Goal: Obtain resource: Download file/media

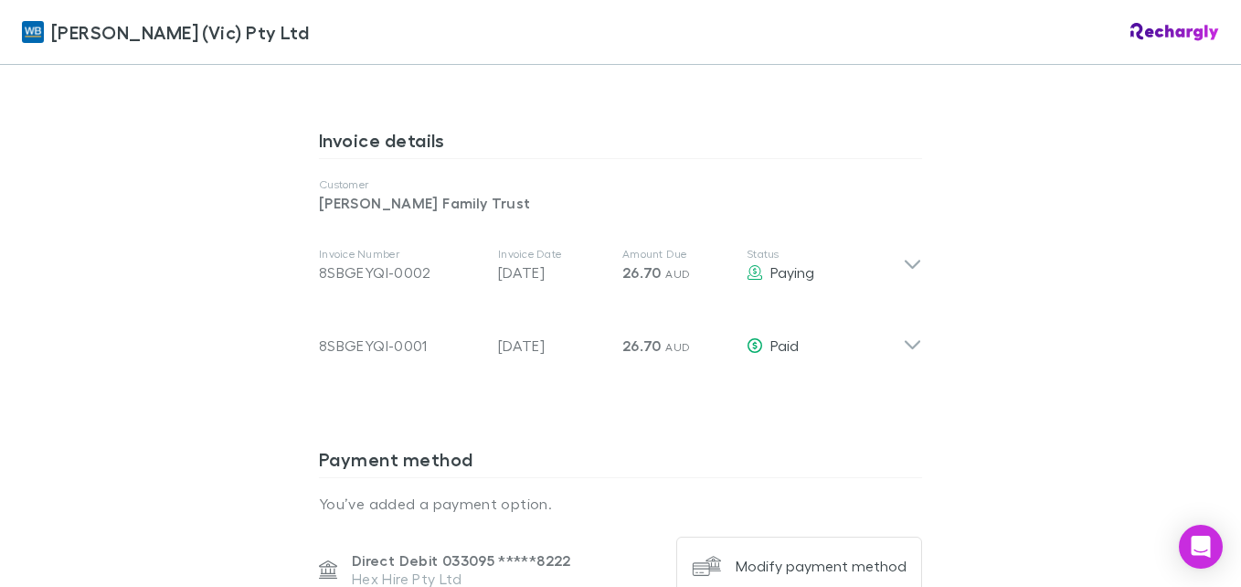
scroll to position [914, 0]
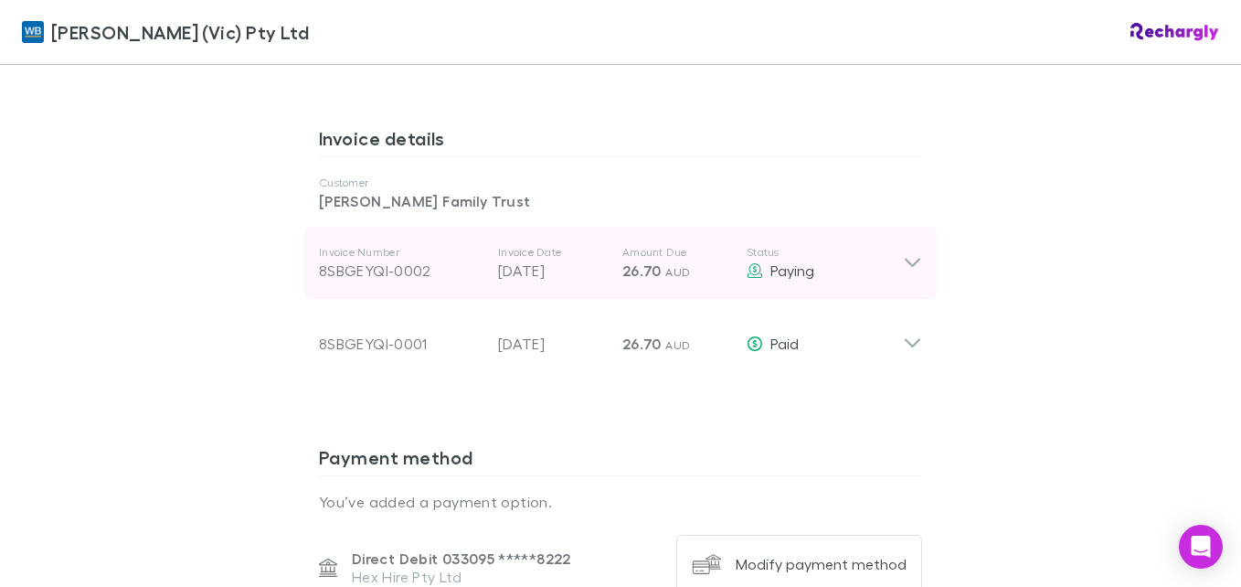
click at [912, 252] on icon at bounding box center [912, 263] width 19 height 22
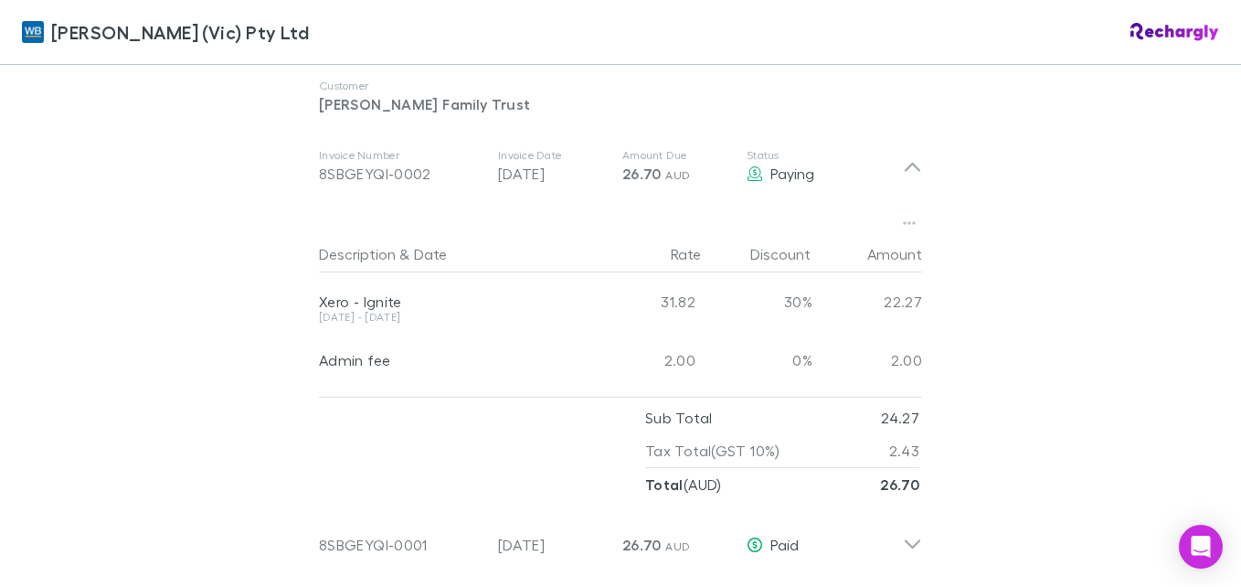
scroll to position [1005, 0]
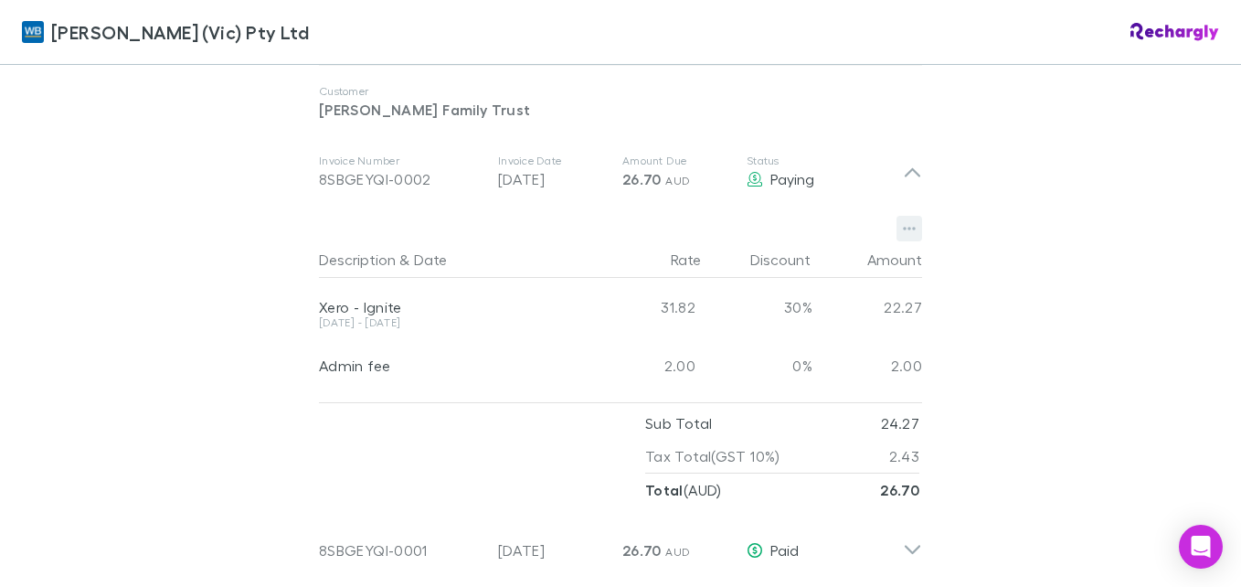
click at [903, 228] on icon "button" at bounding box center [909, 230] width 13 height 4
click at [781, 237] on p "Download PDF" at bounding box center [790, 243] width 222 height 22
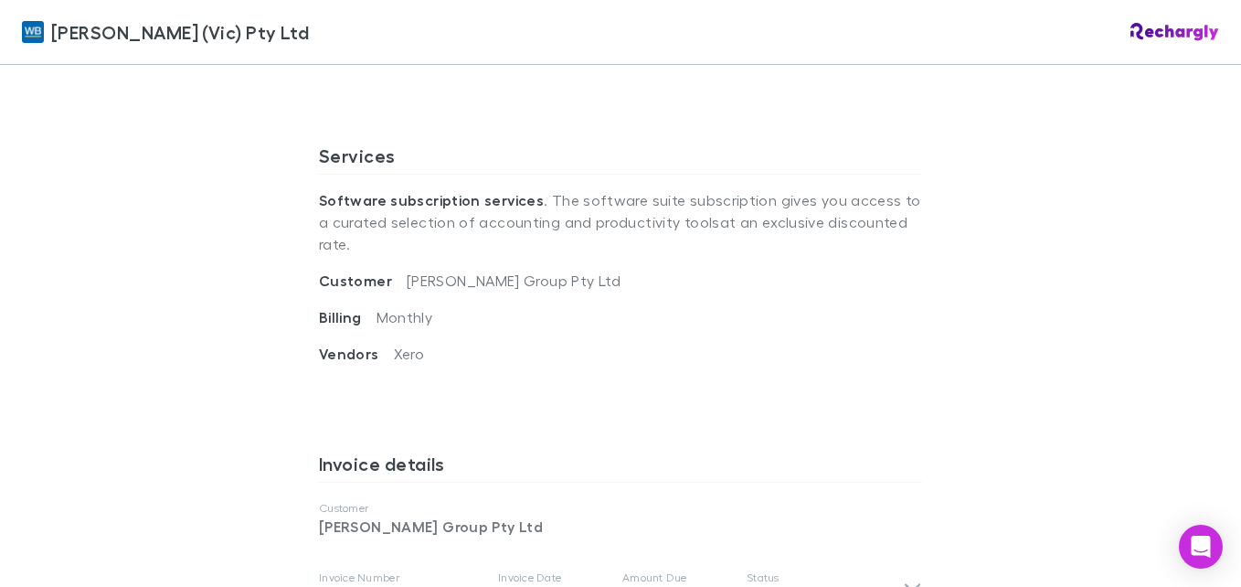
scroll to position [823, 0]
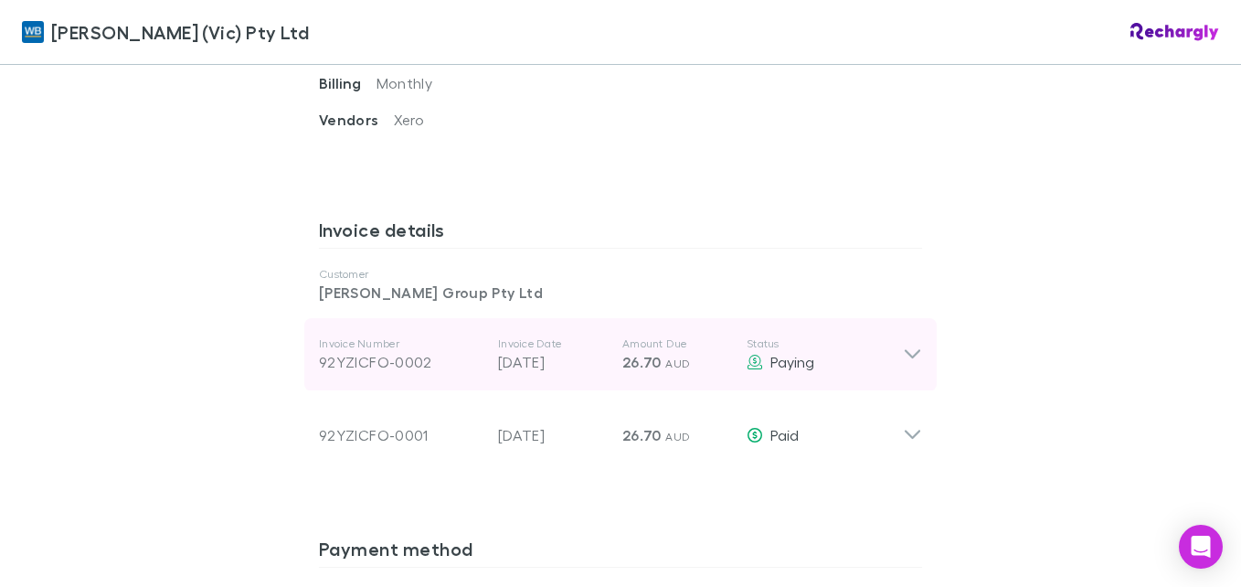
click at [915, 344] on icon at bounding box center [912, 355] width 19 height 22
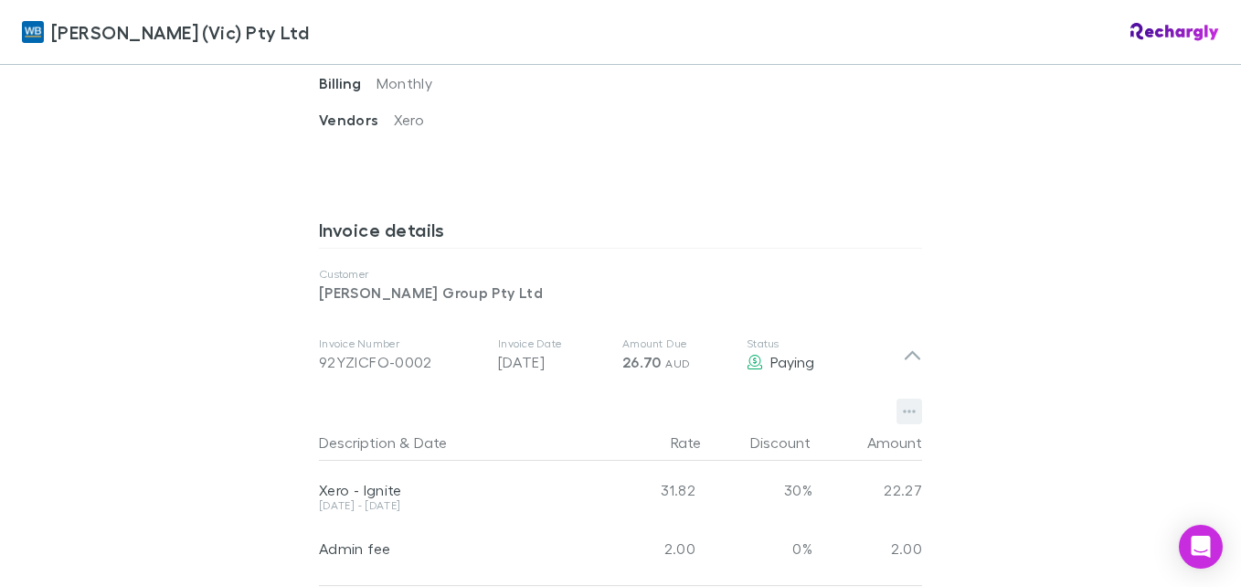
click at [906, 404] on icon "button" at bounding box center [909, 411] width 13 height 15
click at [750, 427] on p "Download PDF" at bounding box center [790, 426] width 222 height 22
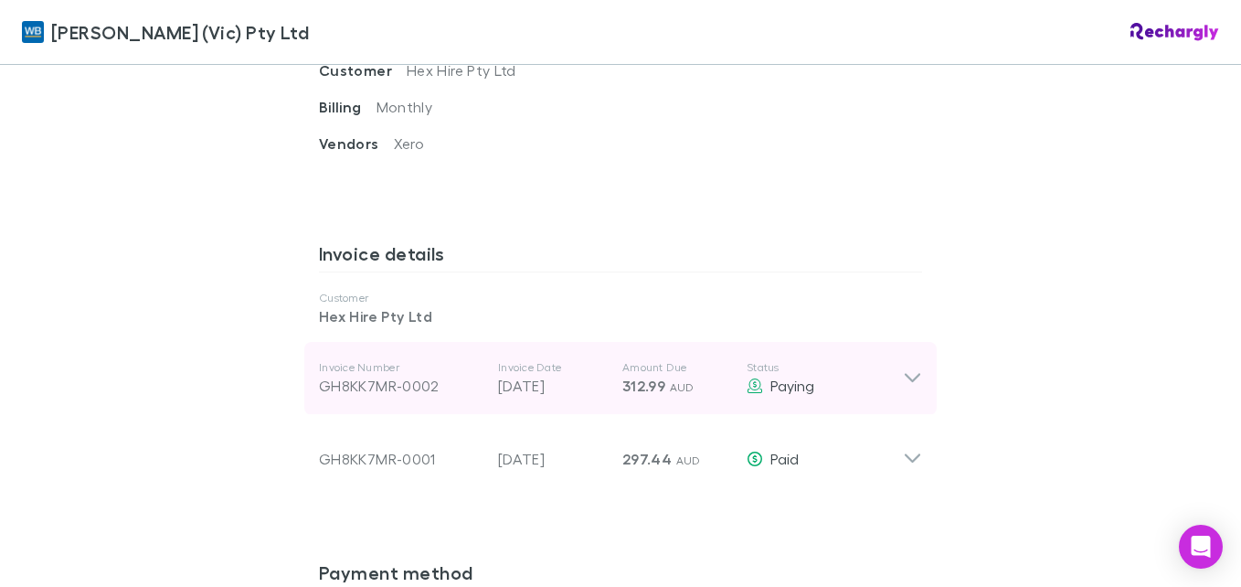
scroll to position [823, 0]
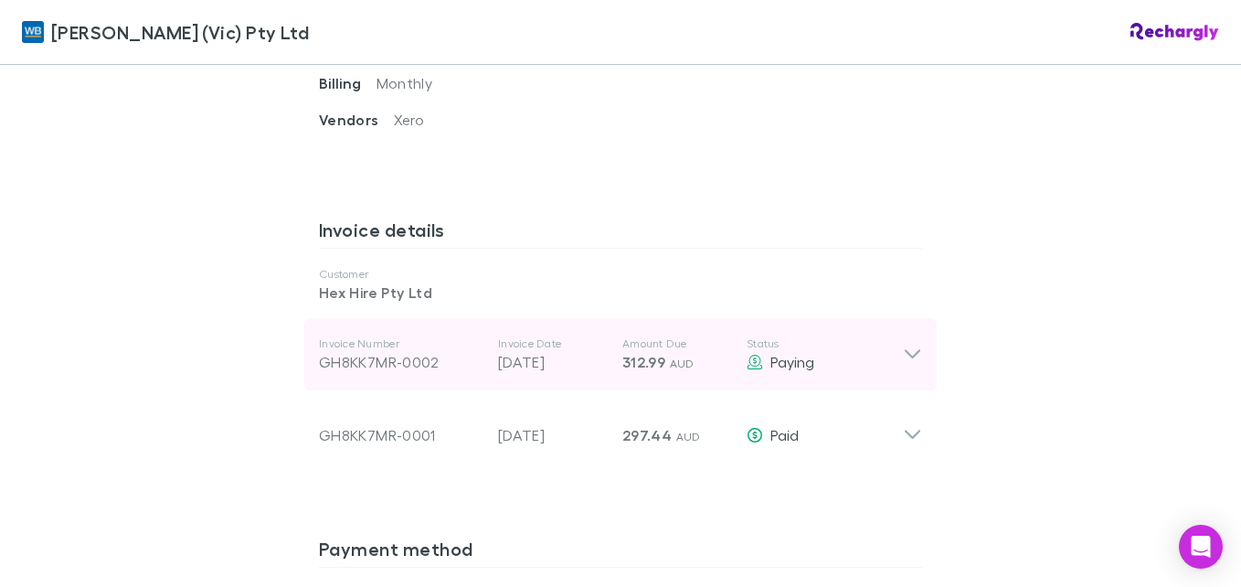
click at [906, 344] on icon at bounding box center [912, 355] width 19 height 22
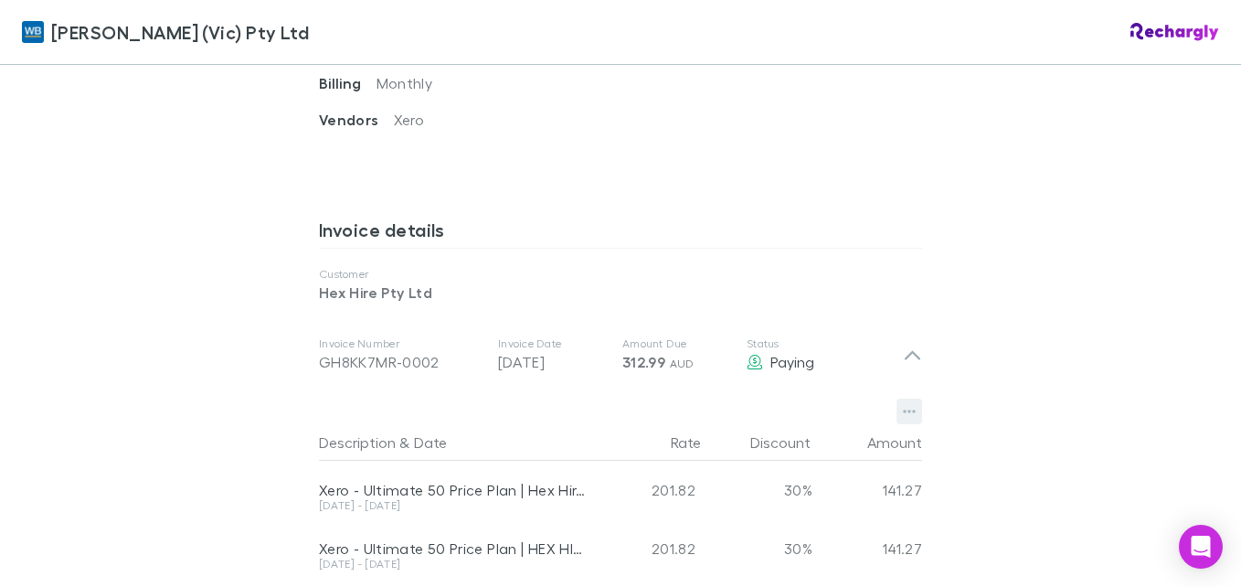
click at [908, 410] on icon "button" at bounding box center [909, 412] width 13 height 4
click at [734, 422] on p "Download PDF" at bounding box center [790, 426] width 222 height 22
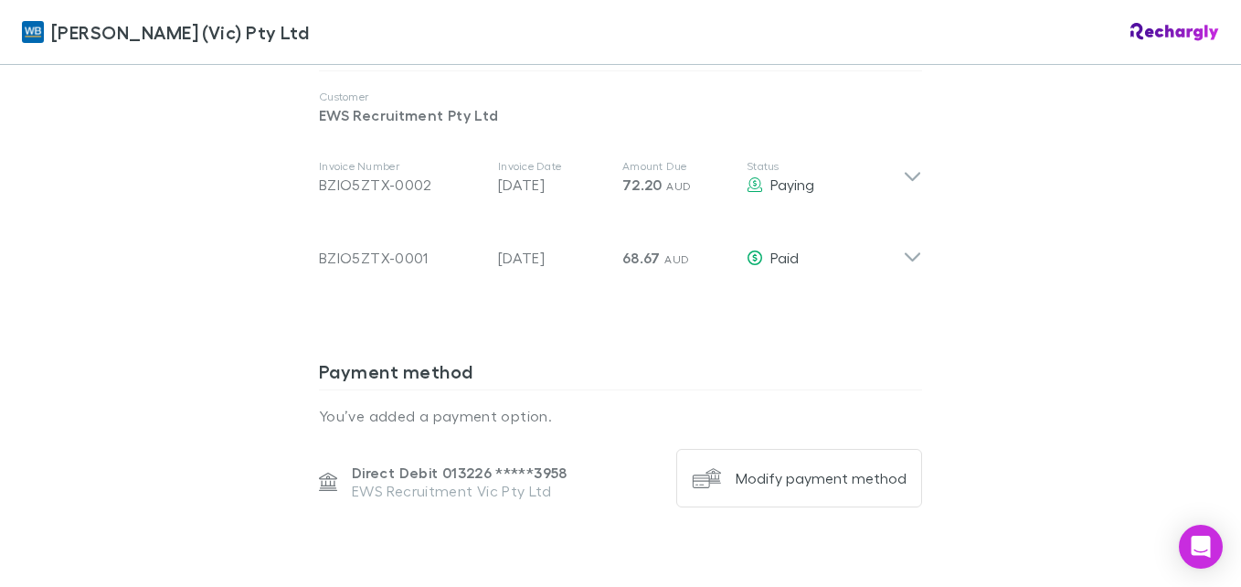
scroll to position [1005, 0]
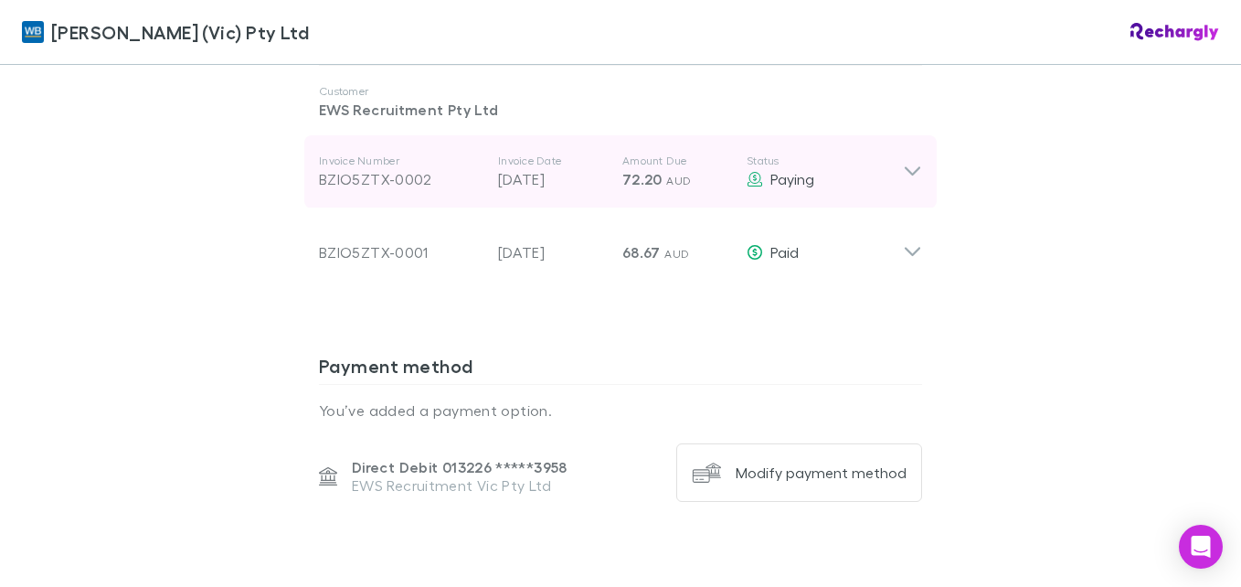
click at [915, 161] on icon at bounding box center [912, 172] width 19 height 22
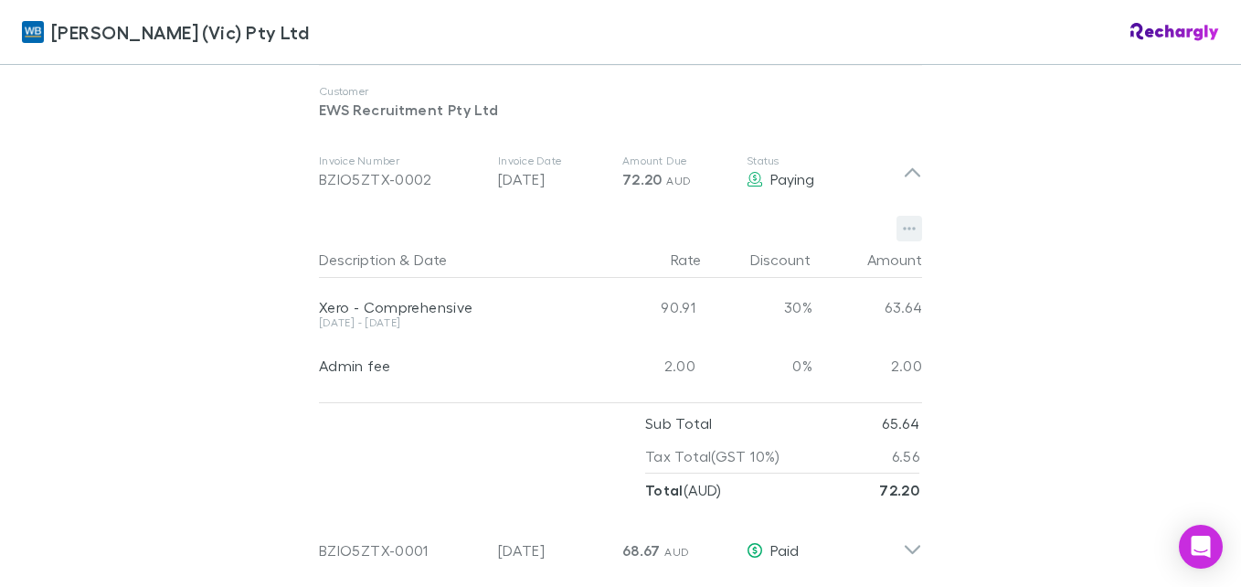
click at [904, 221] on icon "button" at bounding box center [909, 228] width 13 height 15
click at [851, 247] on p "Download PDF" at bounding box center [790, 243] width 222 height 22
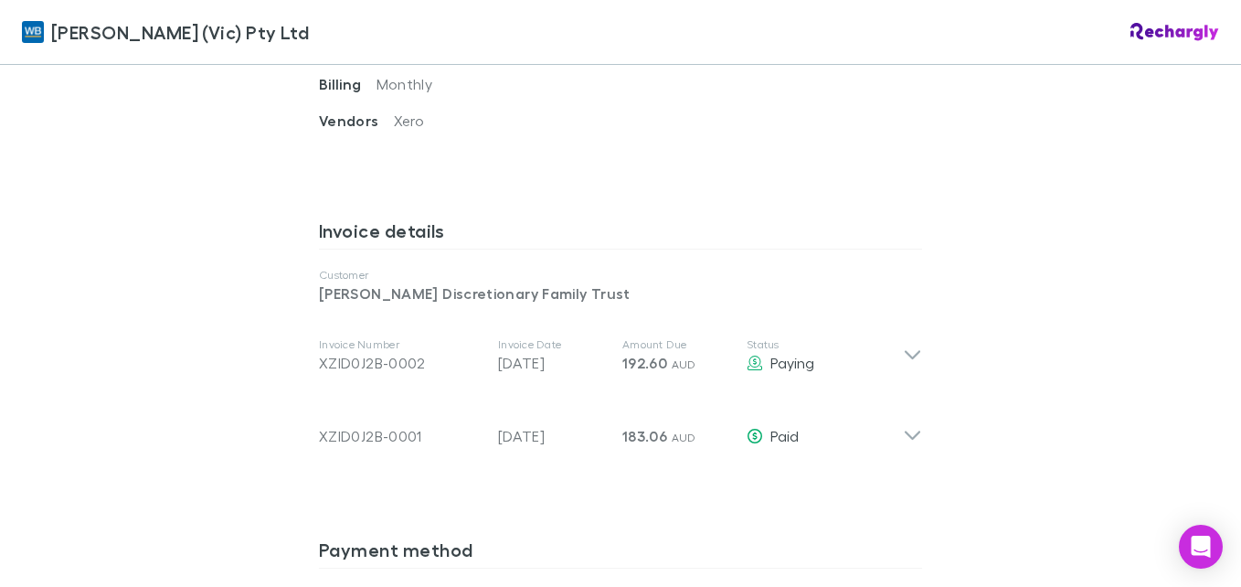
scroll to position [914, 0]
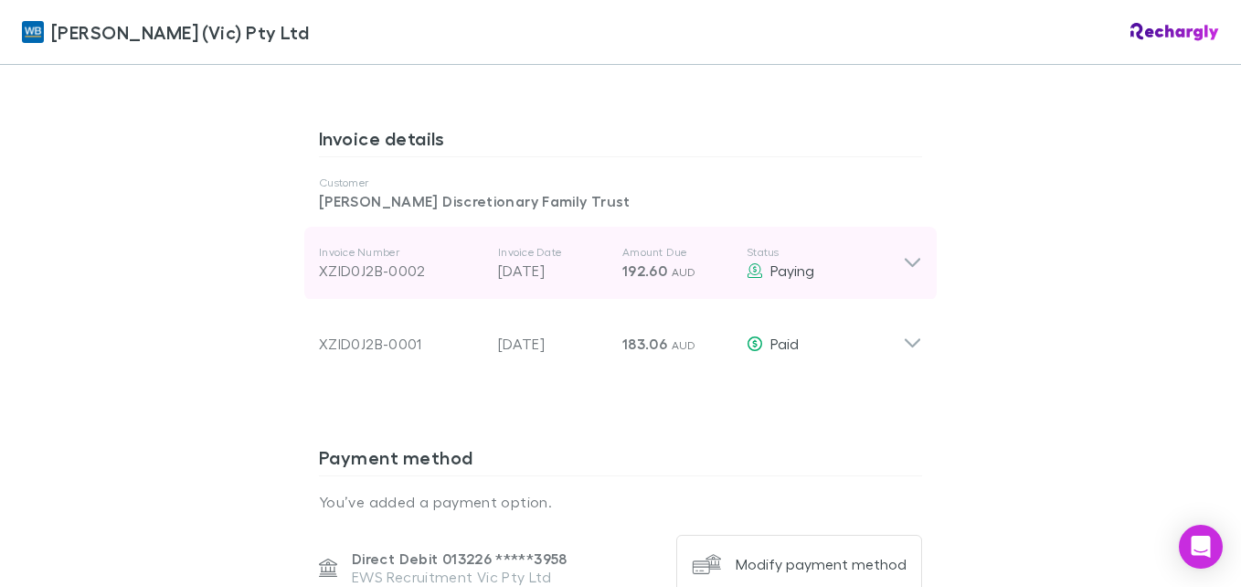
click at [912, 252] on icon at bounding box center [912, 263] width 19 height 22
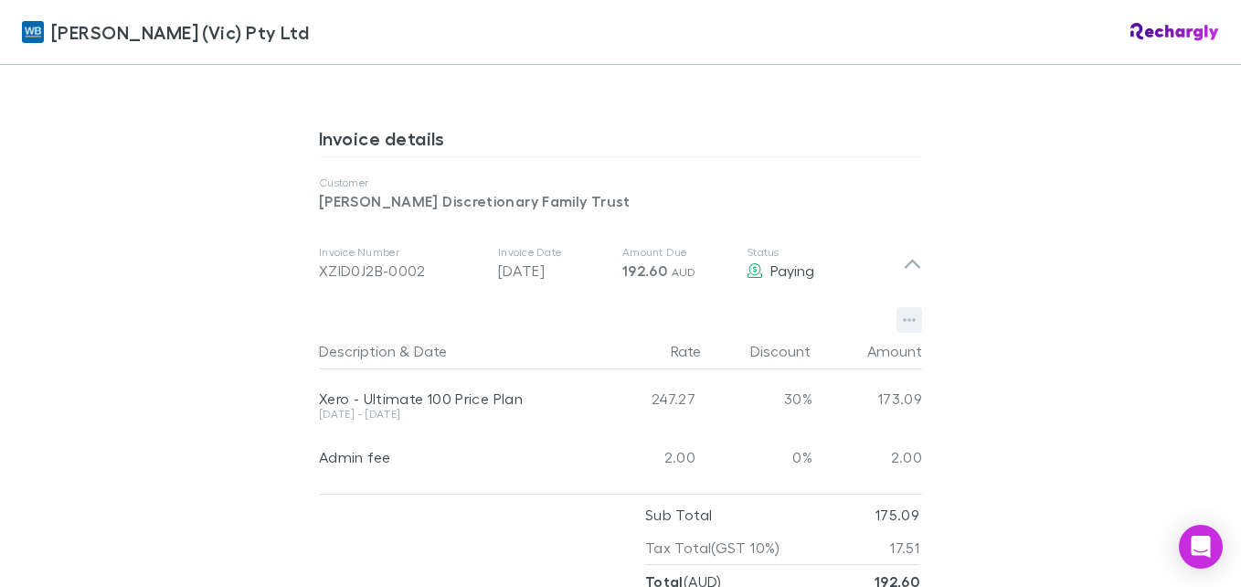
click at [903, 313] on icon "button" at bounding box center [909, 320] width 13 height 15
click at [780, 336] on p "Download PDF" at bounding box center [790, 335] width 222 height 22
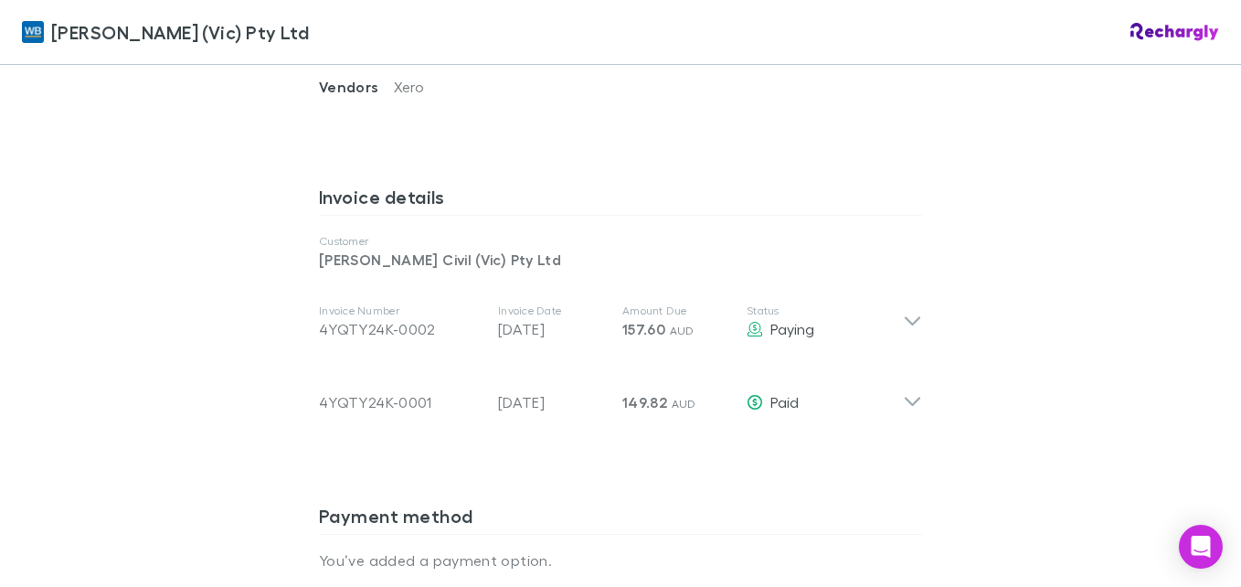
scroll to position [914, 0]
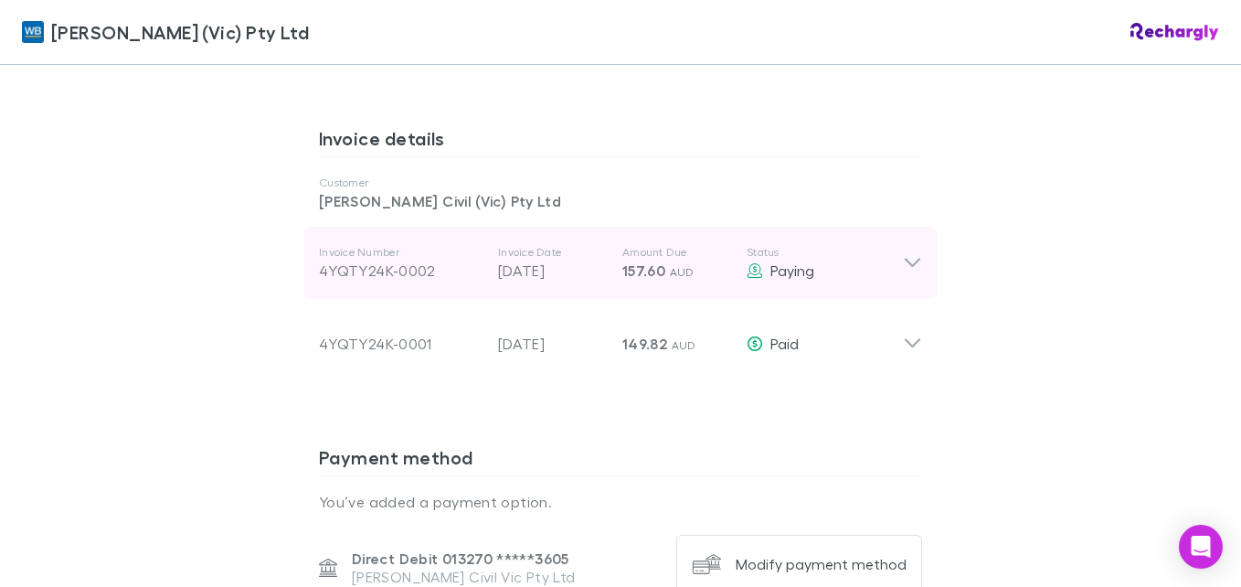
click at [913, 252] on icon at bounding box center [912, 263] width 19 height 22
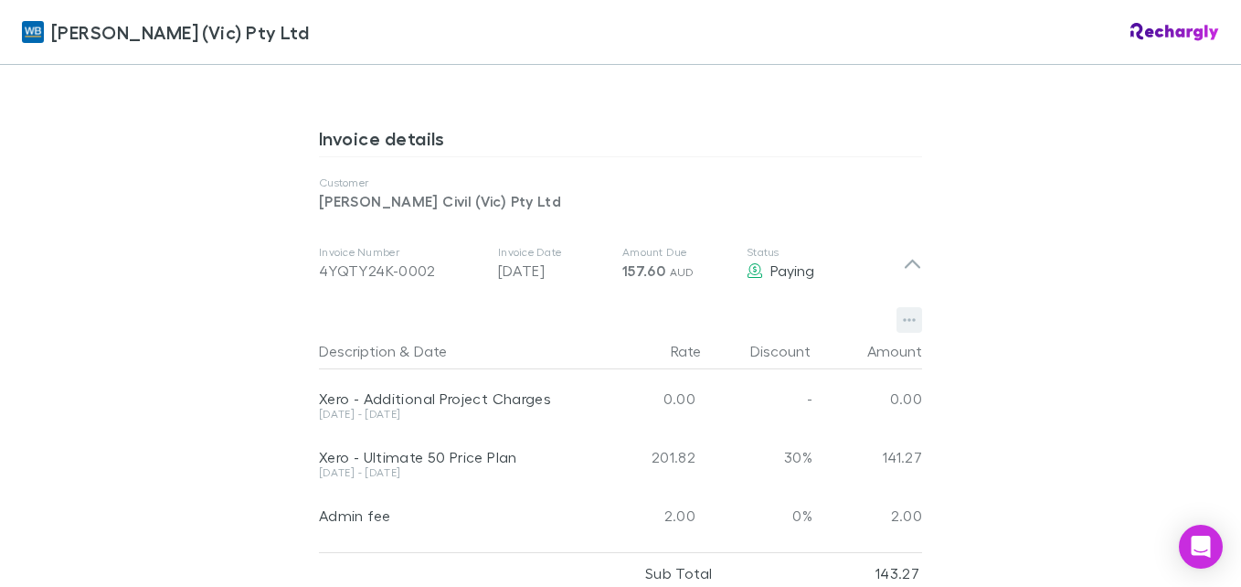
click at [903, 313] on icon "button" at bounding box center [909, 320] width 13 height 15
click at [787, 332] on p "Download PDF" at bounding box center [790, 335] width 222 height 22
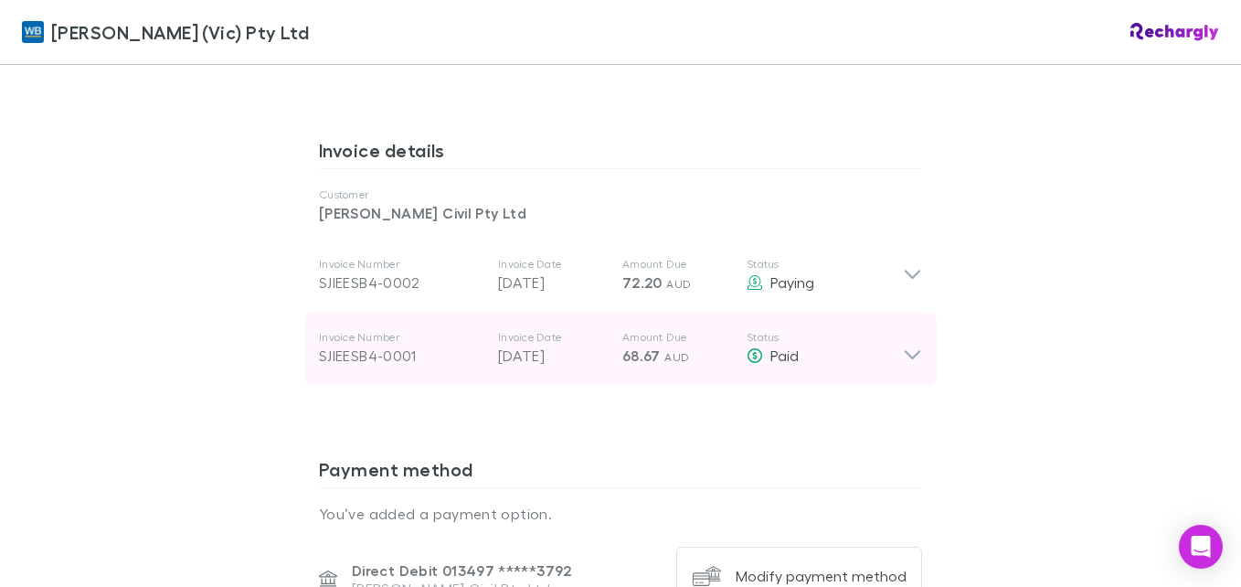
scroll to position [914, 0]
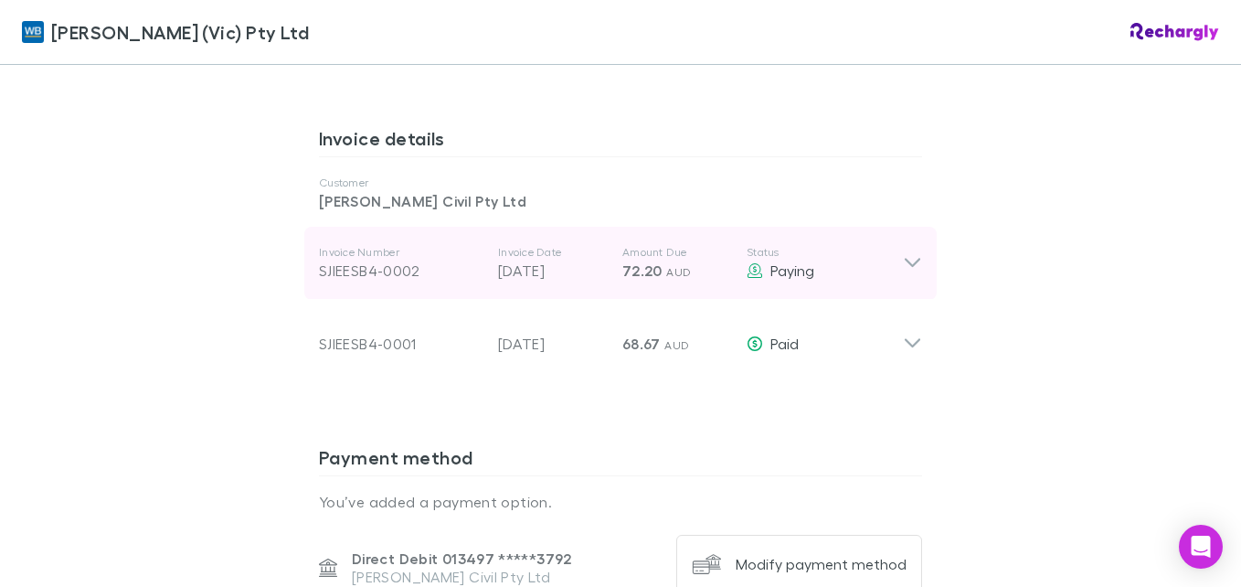
click at [907, 259] on icon at bounding box center [913, 263] width 16 height 9
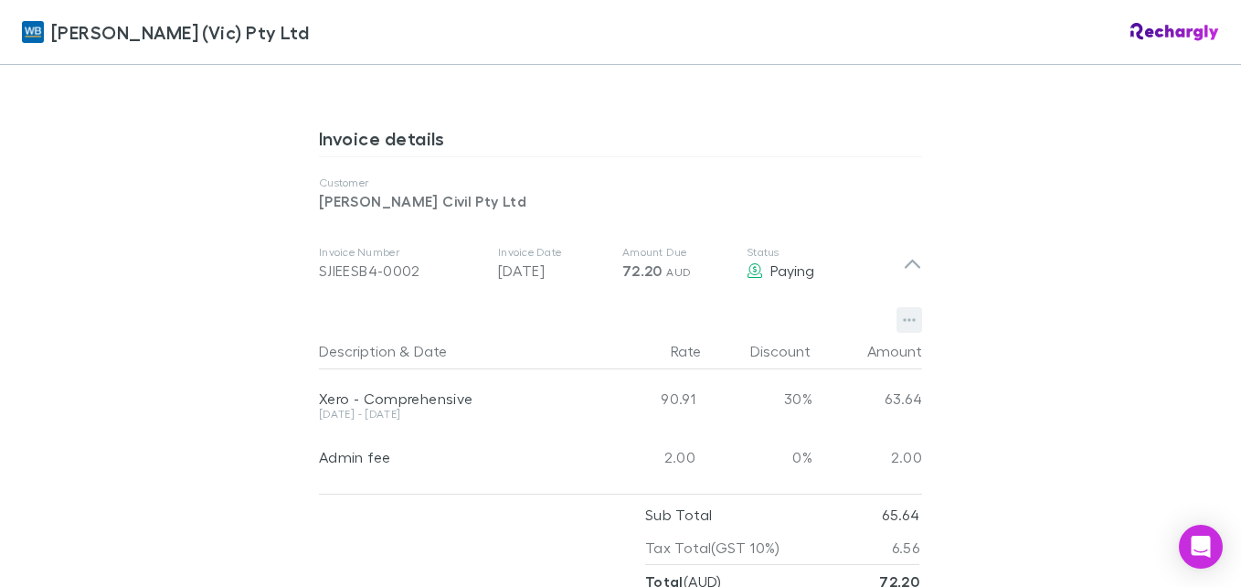
click at [903, 313] on icon "button" at bounding box center [909, 320] width 13 height 15
click at [824, 323] on li "Download PDF" at bounding box center [789, 334] width 251 height 33
